Goal: Information Seeking & Learning: Learn about a topic

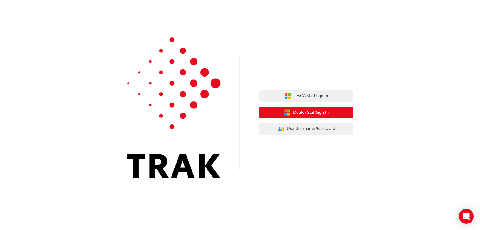
click at [289, 113] on icon "button" at bounding box center [287, 112] width 7 height 7
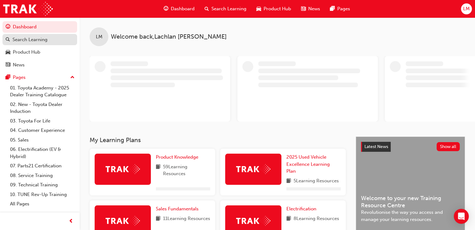
click at [31, 40] on div "Search Learning" at bounding box center [29, 39] width 35 height 7
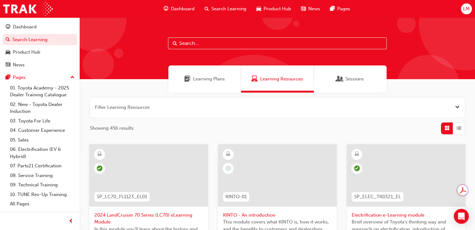
click at [237, 44] on input "text" at bounding box center [277, 43] width 219 height 12
click at [229, 41] on input "text" at bounding box center [277, 43] width 219 height 12
type input "toyota sales policies"
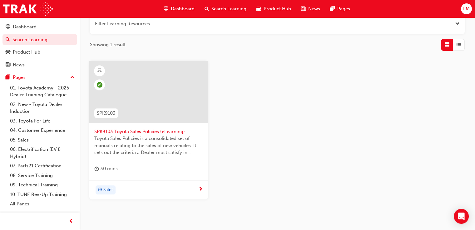
scroll to position [94, 0]
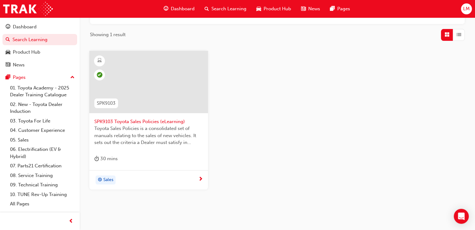
click at [163, 120] on span "SPK9103 Toyota Sales Policies (eLearning)" at bounding box center [148, 121] width 109 height 7
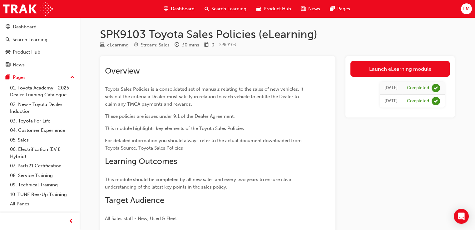
click at [376, 43] on div "eLearning Stream: Sales 30 mins 0 SPK9103" at bounding box center [277, 46] width 355 height 10
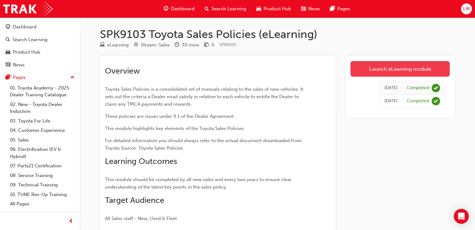
click at [381, 68] on link "Launch eLearning module" at bounding box center [399, 69] width 99 height 16
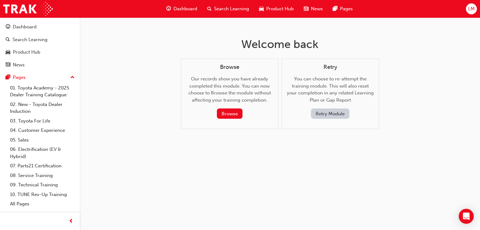
click at [336, 113] on button "Retry Module" at bounding box center [330, 114] width 38 height 10
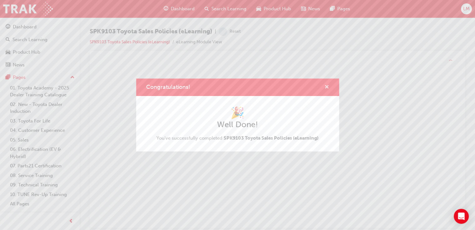
click at [329, 87] on div "Congratulations!" at bounding box center [237, 88] width 203 height 18
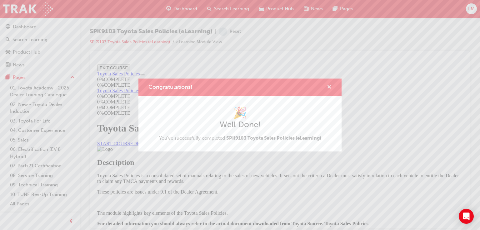
click at [329, 87] on span "cross-icon" at bounding box center [329, 88] width 5 height 6
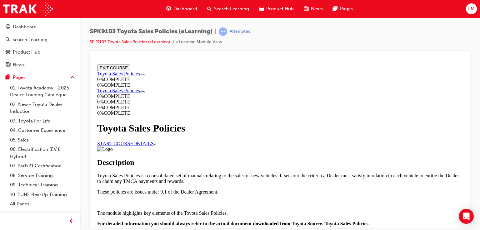
click at [133, 141] on link "START COURSE" at bounding box center [115, 143] width 36 height 5
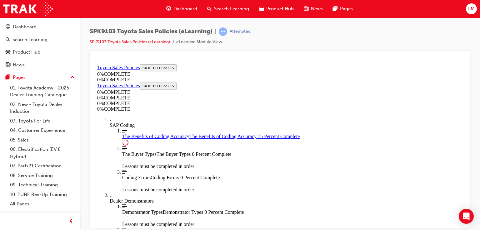
scroll to position [386, 0]
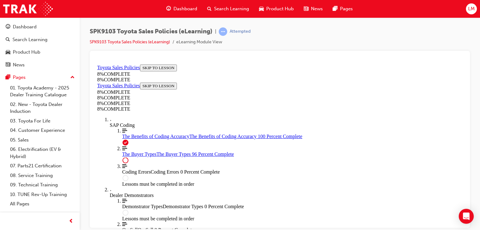
scroll to position [2588, 0]
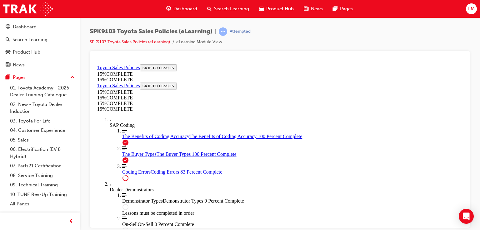
scroll to position [591, 0]
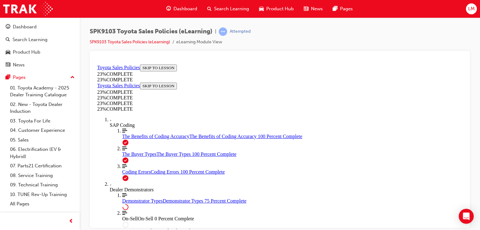
scroll to position [491, 0]
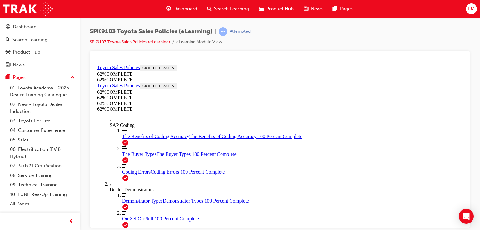
scroll to position [256, 0]
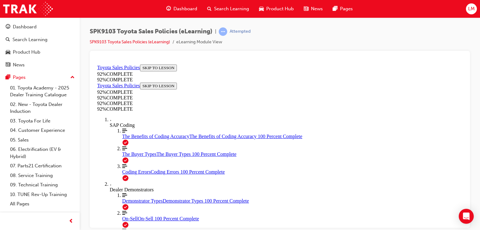
scroll to position [145, 0]
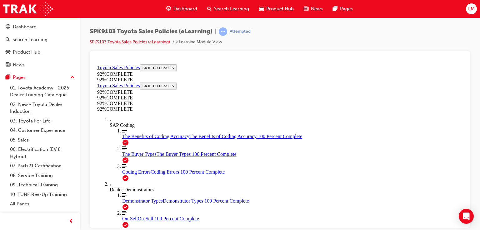
scroll to position [85, 0]
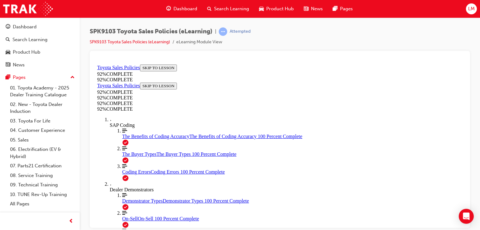
scroll to position [205, 0]
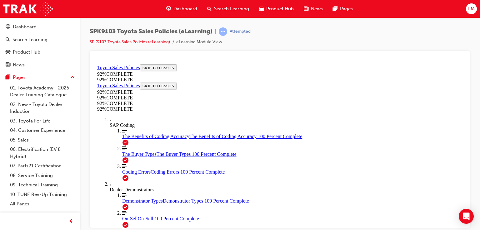
scroll to position [213, 0]
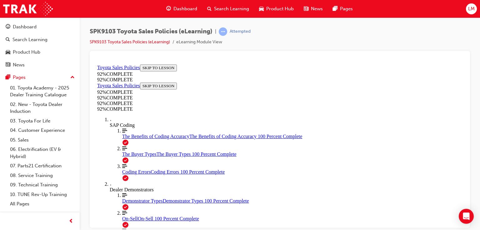
drag, startPoint x: 323, startPoint y: 118, endPoint x: 323, endPoint y: 144, distance: 25.6
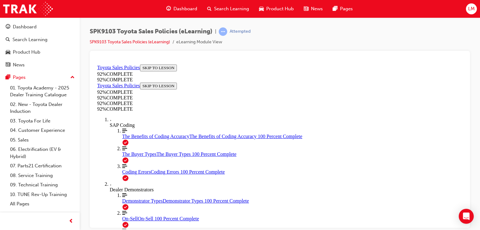
scroll to position [85, 0]
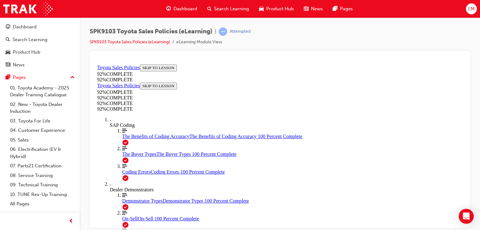
scroll to position [116, 0]
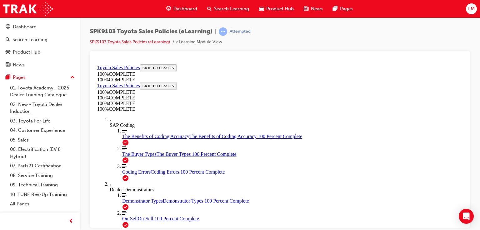
scroll to position [205, 0]
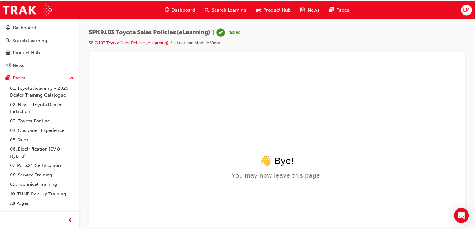
scroll to position [0, 0]
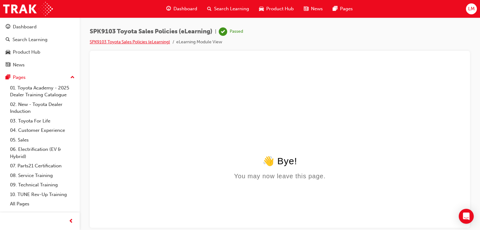
click at [110, 41] on link "SPK9103 Toyota Sales Policies (eLearning)" at bounding box center [130, 41] width 80 height 5
